Goal: Task Accomplishment & Management: Manage account settings

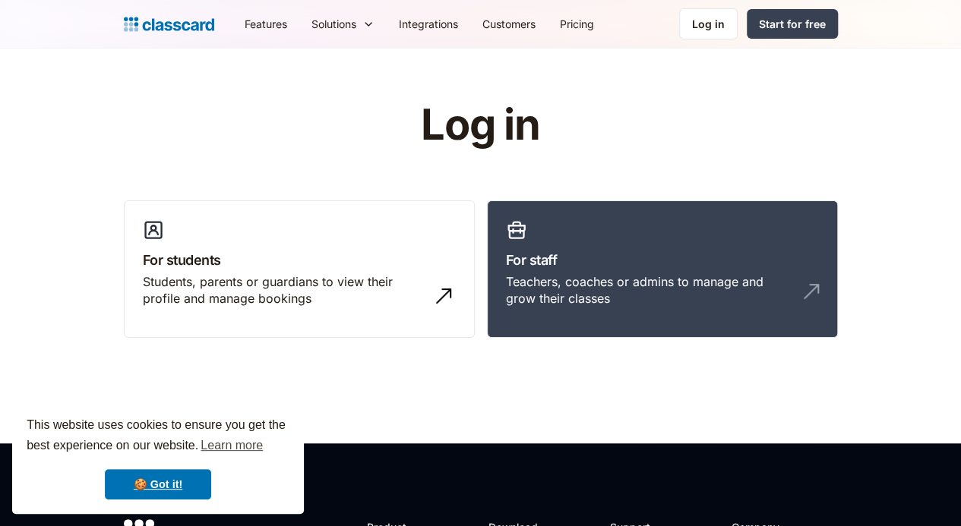
click at [632, 270] on link "For staff Teachers, coaches or admins to manage and grow their classes" at bounding box center [662, 270] width 351 height 138
click at [638, 260] on h3 "For staff" at bounding box center [662, 260] width 313 height 21
click at [772, 235] on link "For staff Teachers, coaches or admins to manage and grow their classes" at bounding box center [662, 270] width 351 height 138
